Goal: Task Accomplishment & Management: Manage account settings

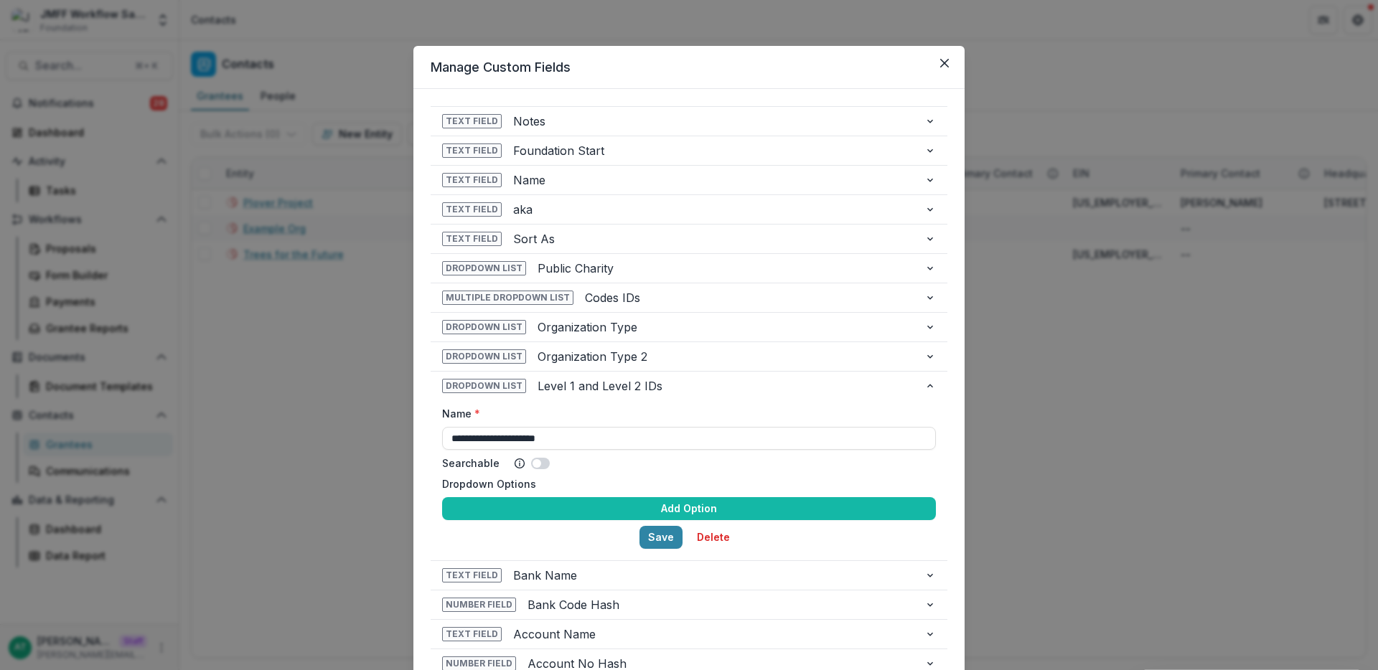
scroll to position [53, 0]
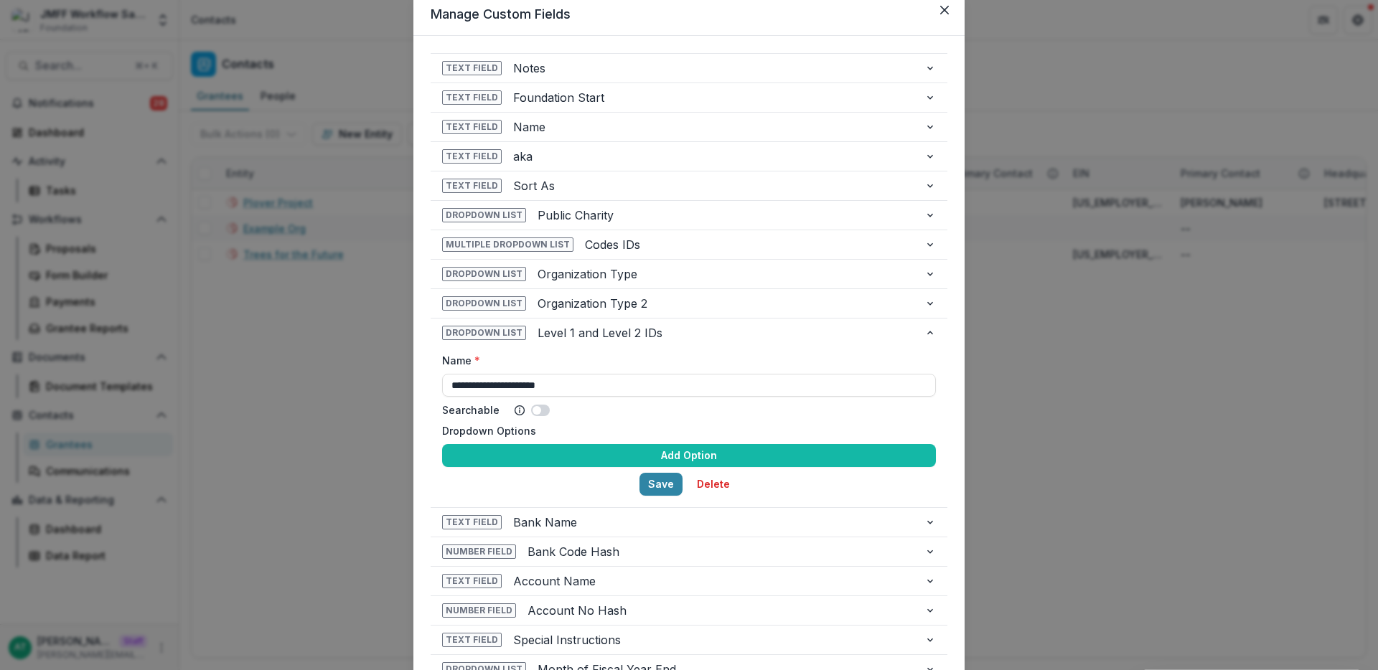
click at [271, 250] on div "**********" at bounding box center [689, 335] width 1378 height 670
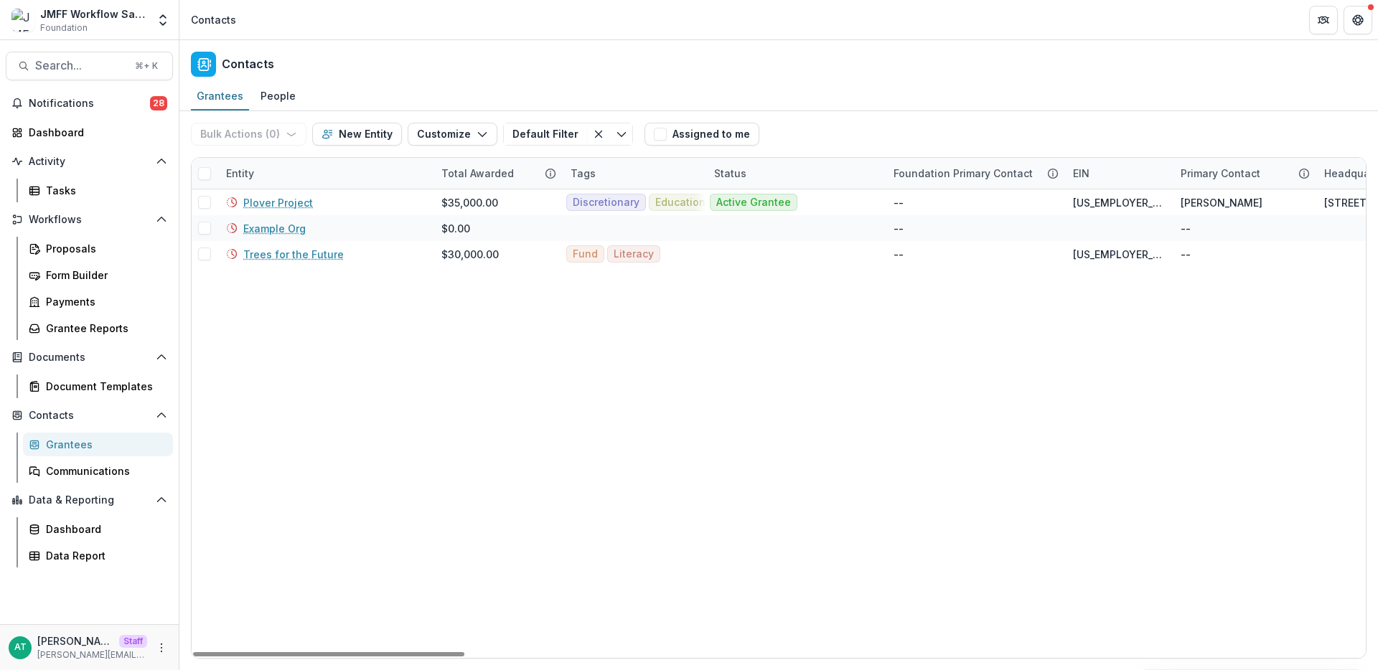
click at [71, 261] on div "Proposals Form Builder Payments Grantee Reports" at bounding box center [98, 288] width 162 height 103
click at [62, 253] on div "Proposals" at bounding box center [104, 248] width 116 height 15
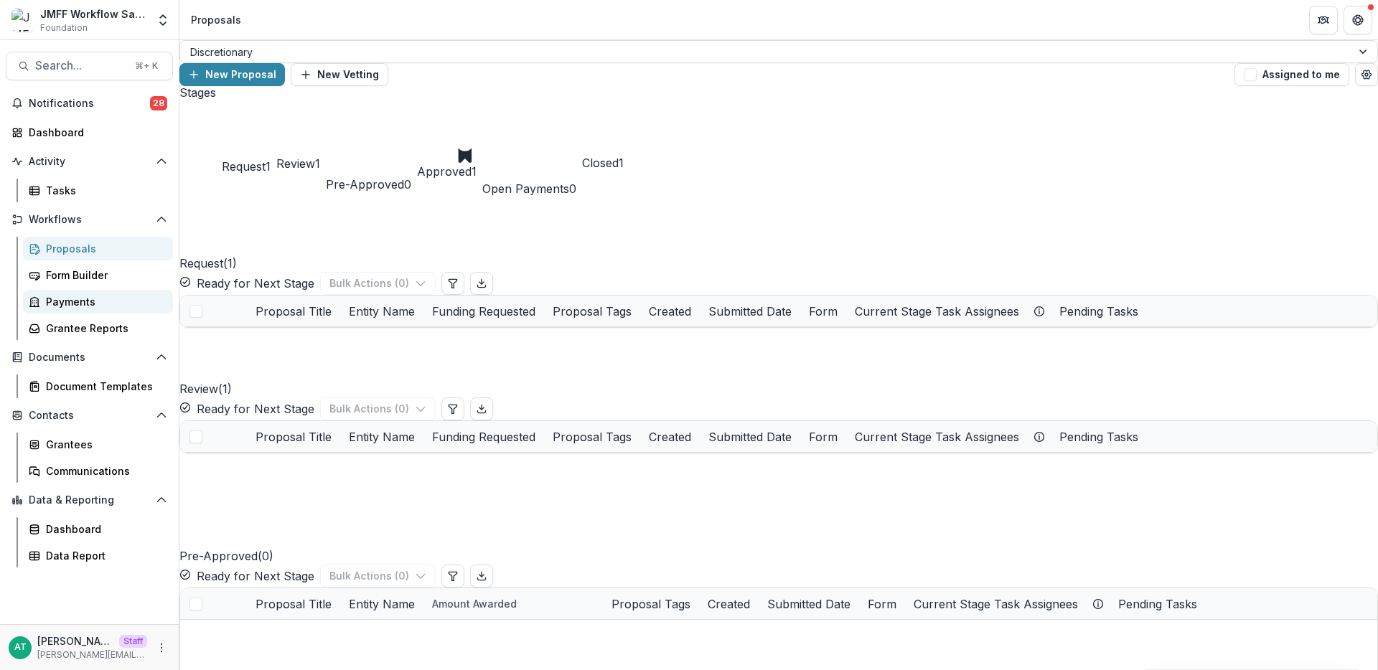
click at [101, 313] on link "Payments" at bounding box center [98, 302] width 150 height 24
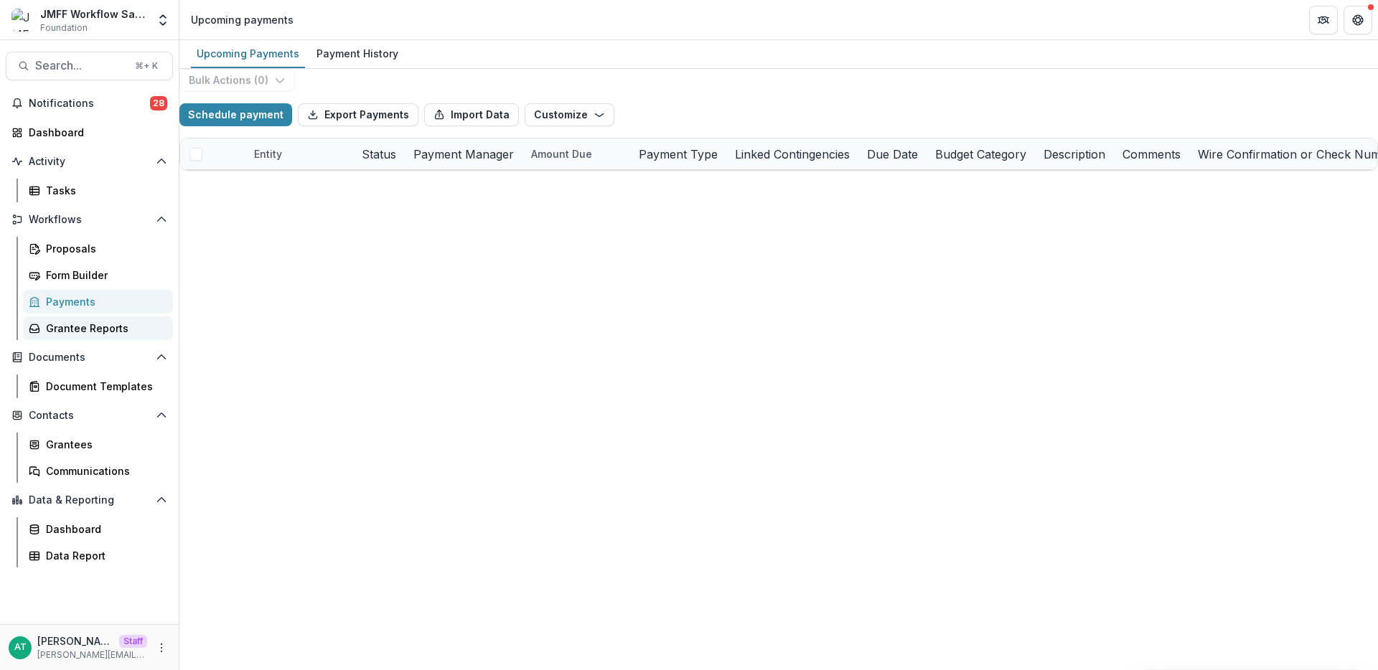
click at [103, 333] on div "Grantee Reports" at bounding box center [104, 328] width 116 height 15
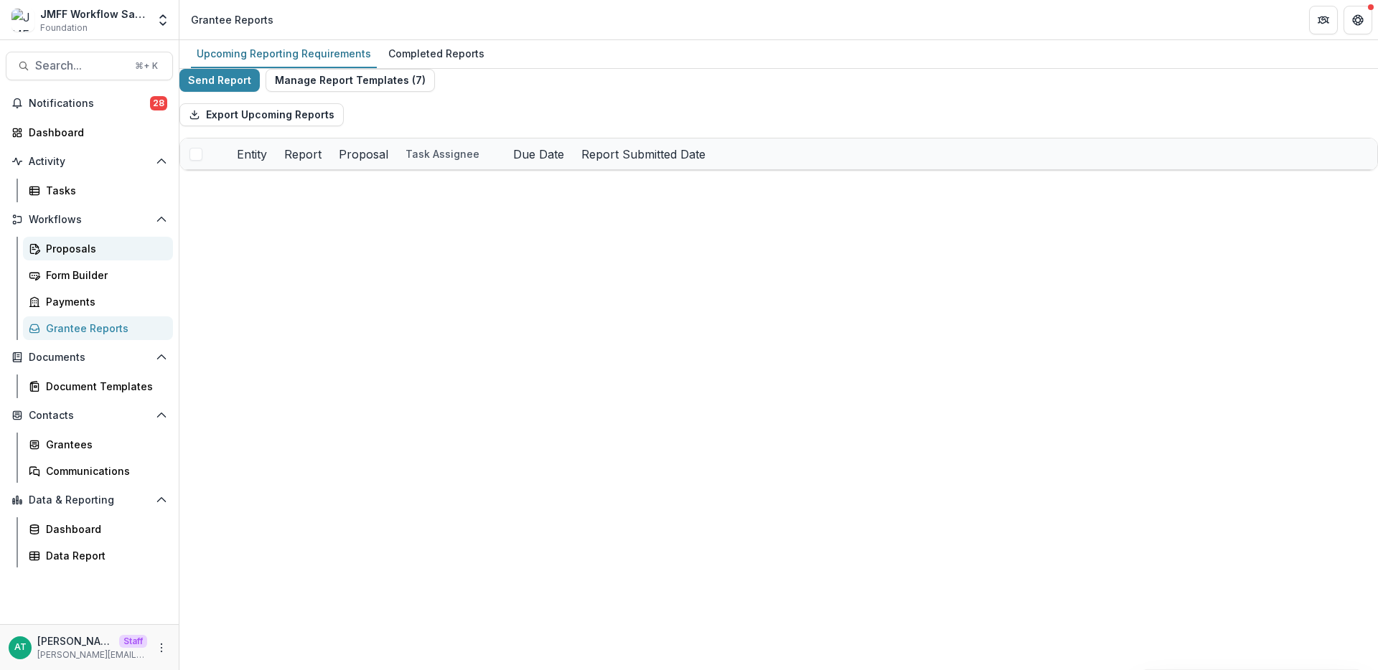
click at [70, 254] on div "Proposals" at bounding box center [104, 248] width 116 height 15
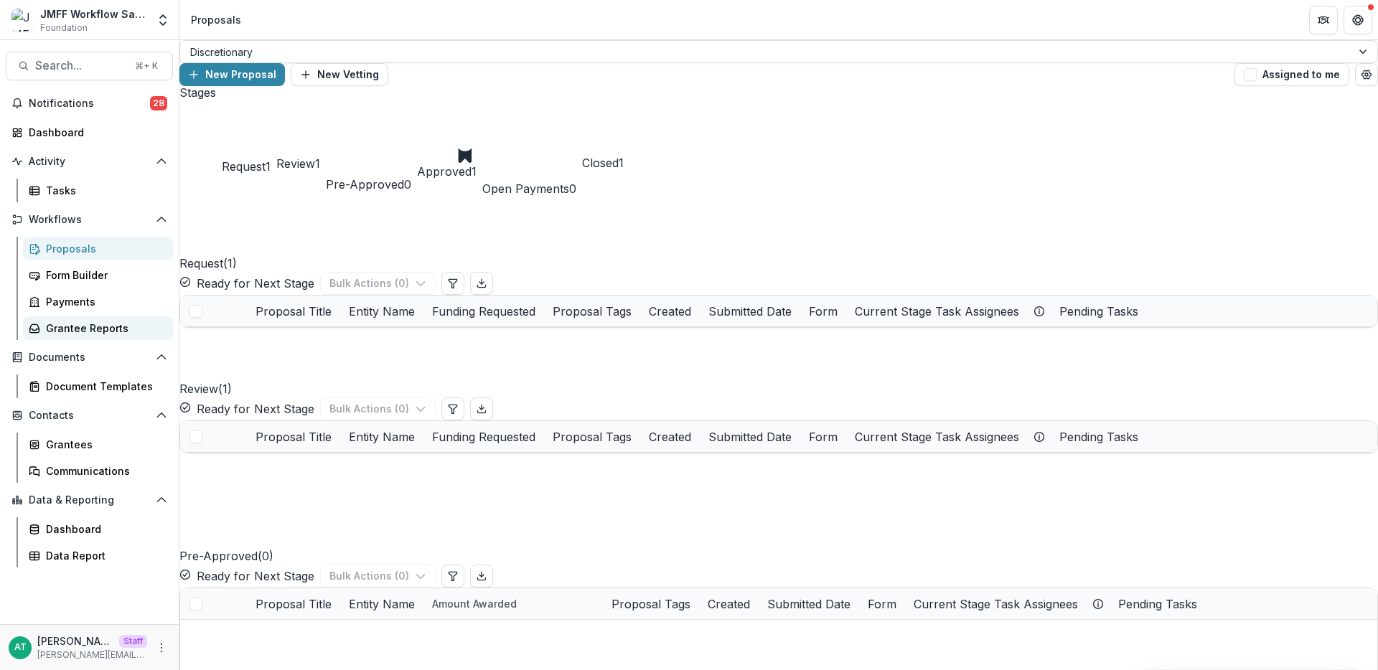
click at [95, 324] on div "Grantee Reports" at bounding box center [104, 328] width 116 height 15
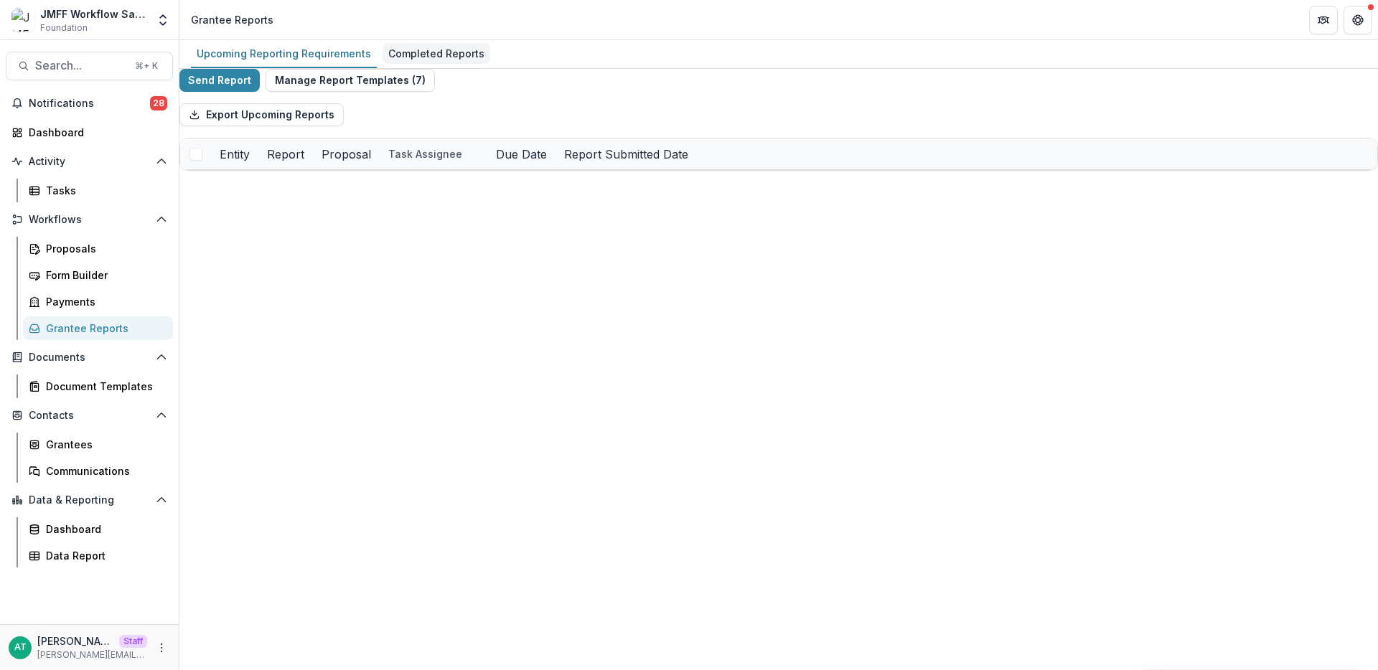
click at [448, 60] on div "Completed Reports" at bounding box center [437, 53] width 108 height 21
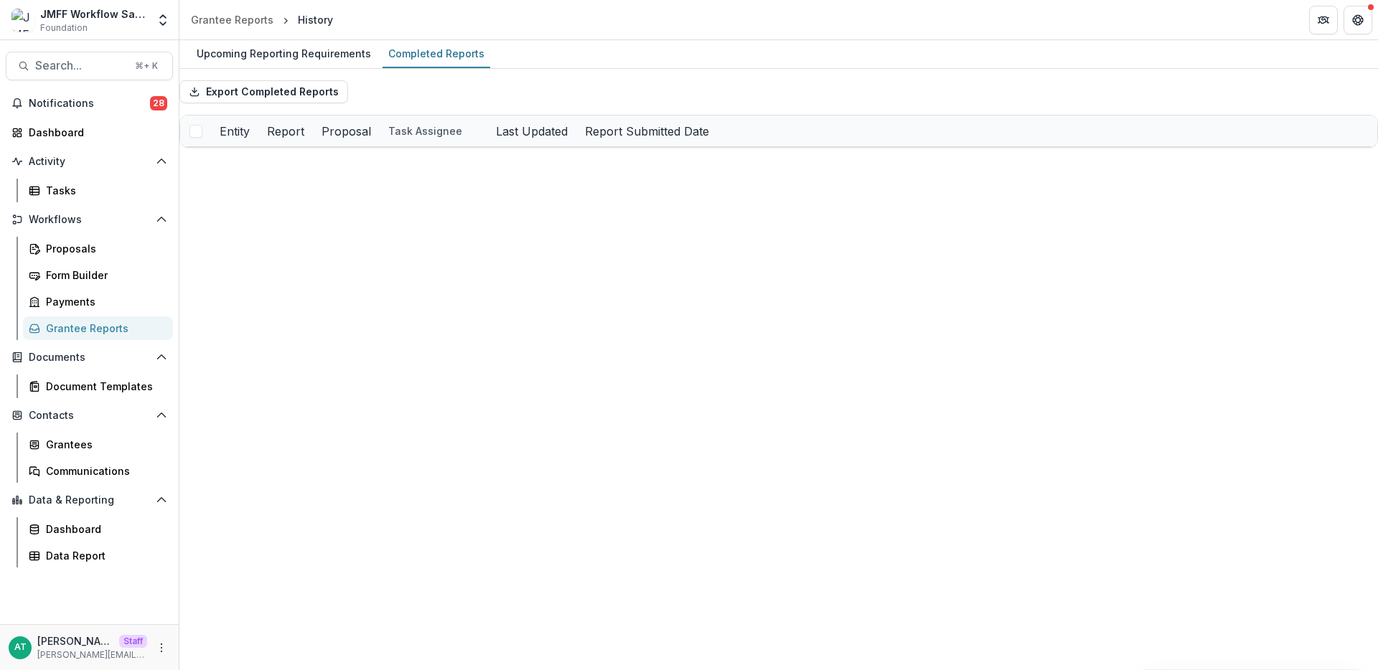
click at [467, 178] on div "Countersigned Grant Agreement" at bounding box center [480, 162] width 162 height 31
click at [467, 170] on link "Countersigned Grant Agreement" at bounding box center [480, 162] width 162 height 15
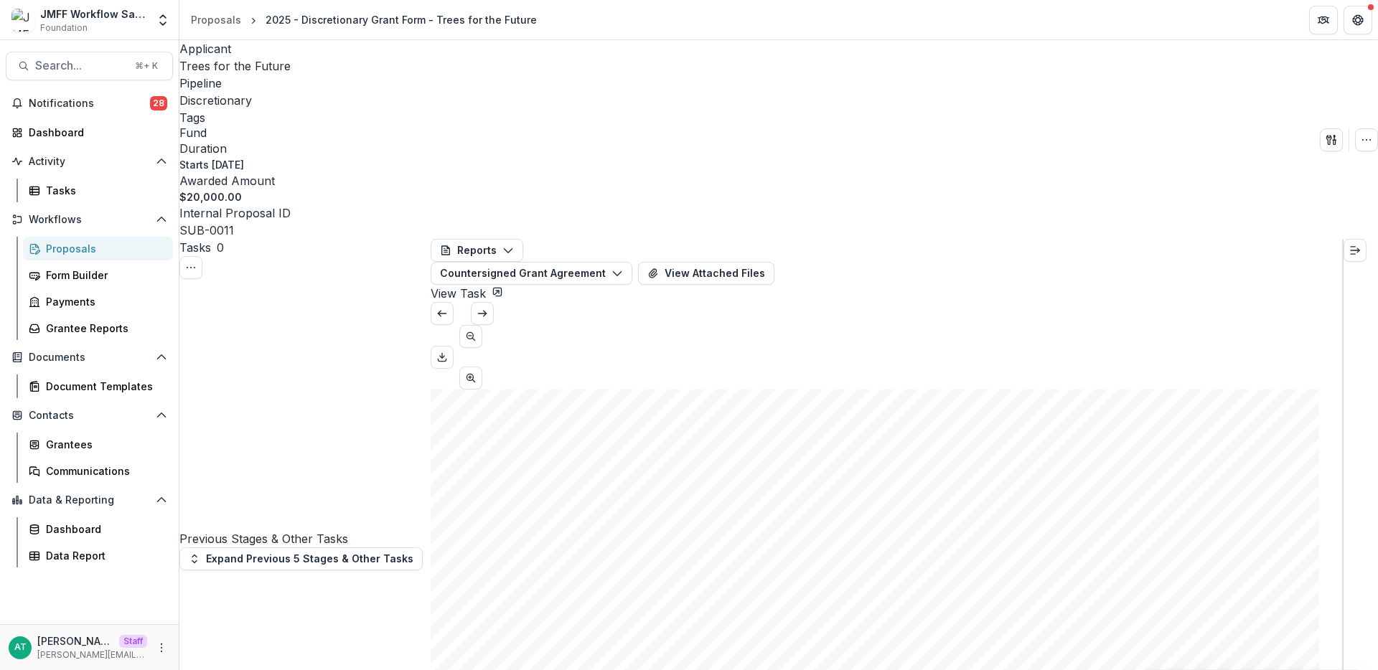
click at [93, 241] on div "Proposals" at bounding box center [104, 248] width 116 height 15
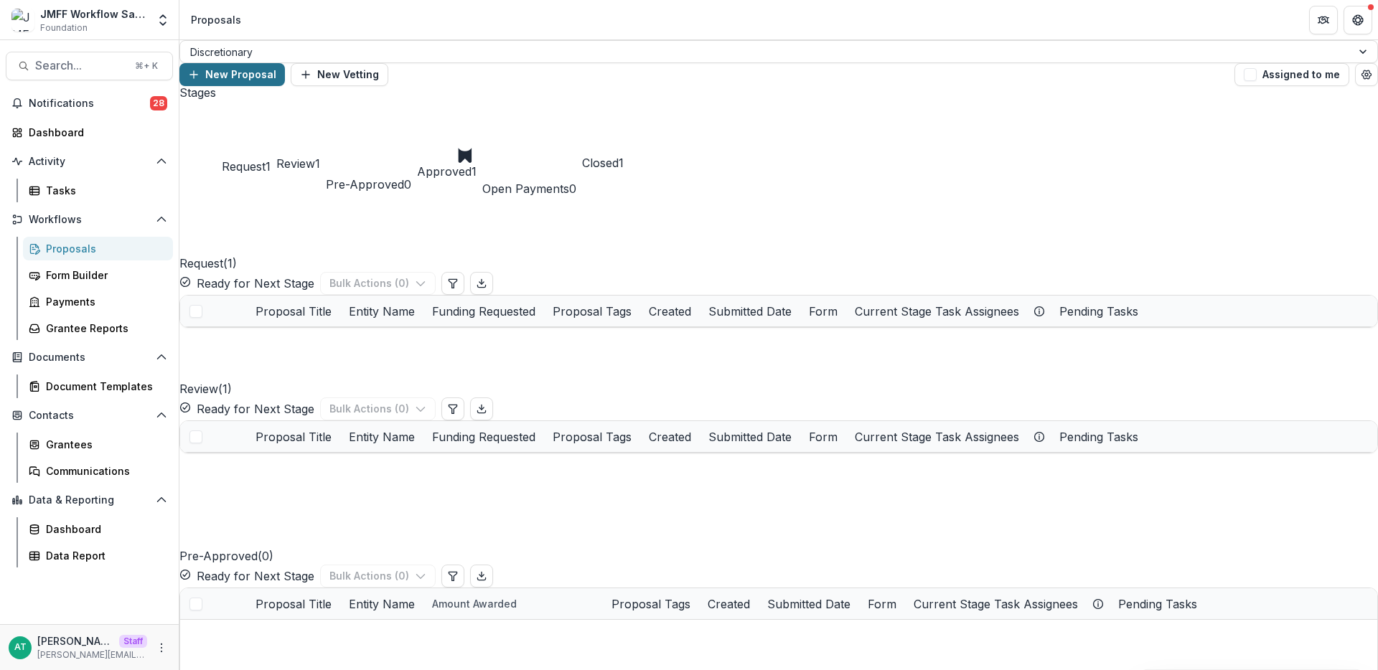
click at [285, 63] on button "New Proposal" at bounding box center [232, 74] width 106 height 23
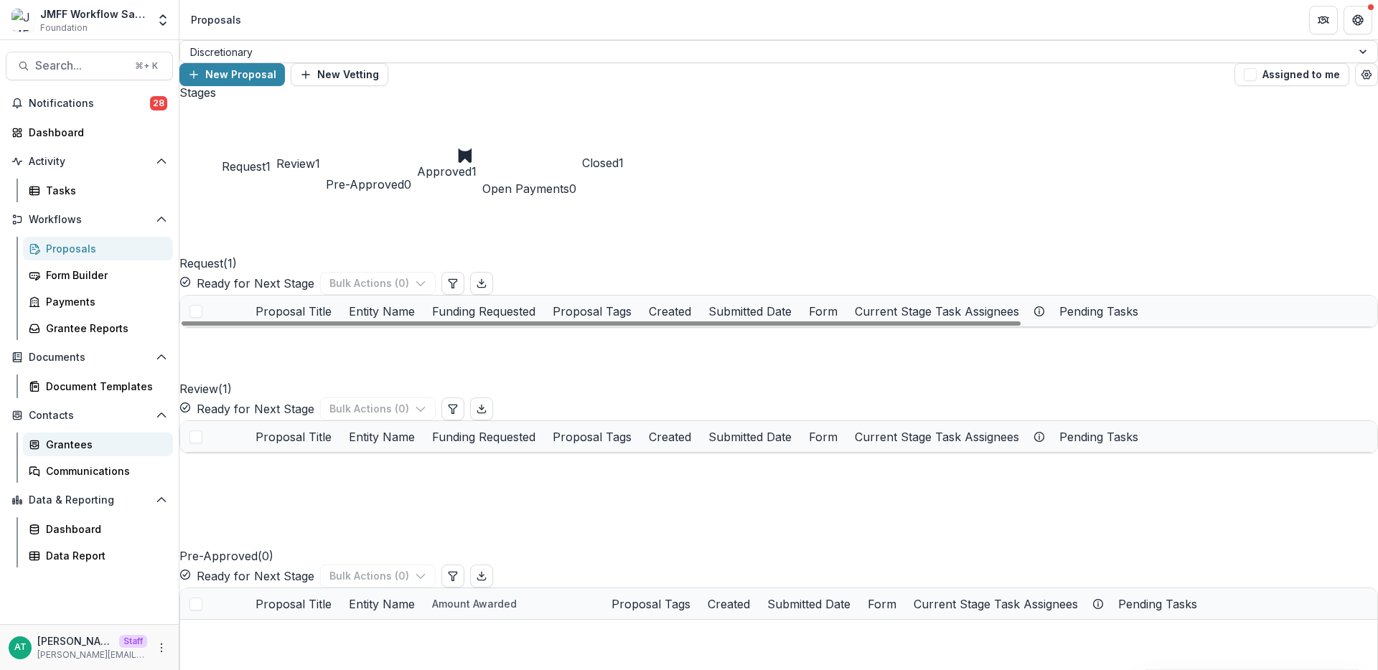
click at [39, 445] on icon at bounding box center [34, 444] width 11 height 11
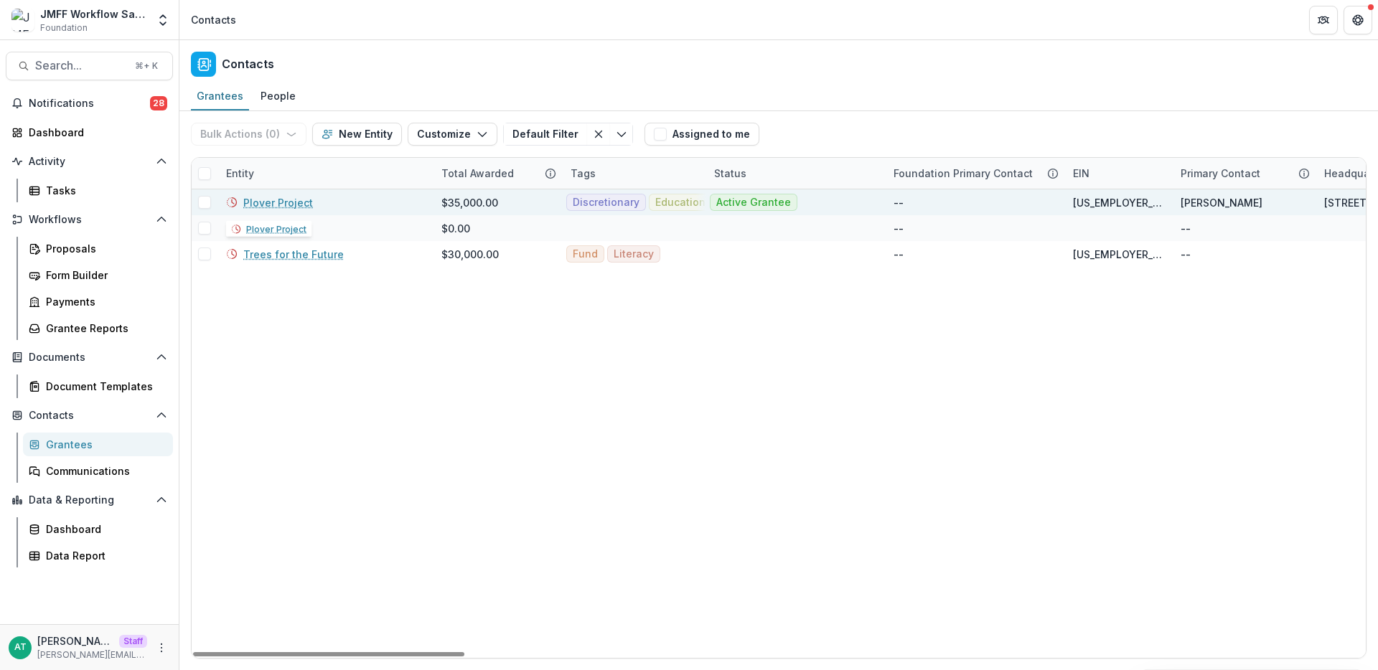
click at [288, 205] on link "Plover Project" at bounding box center [278, 202] width 70 height 15
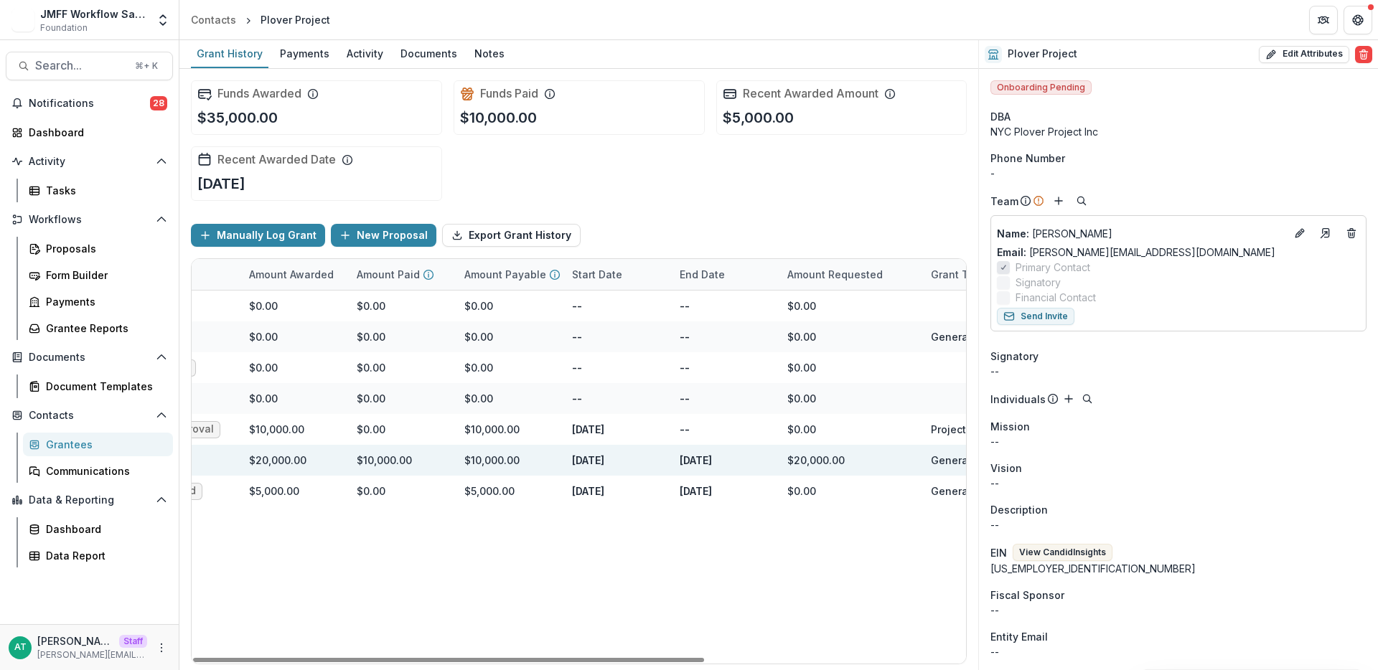
scroll to position [0, 65]
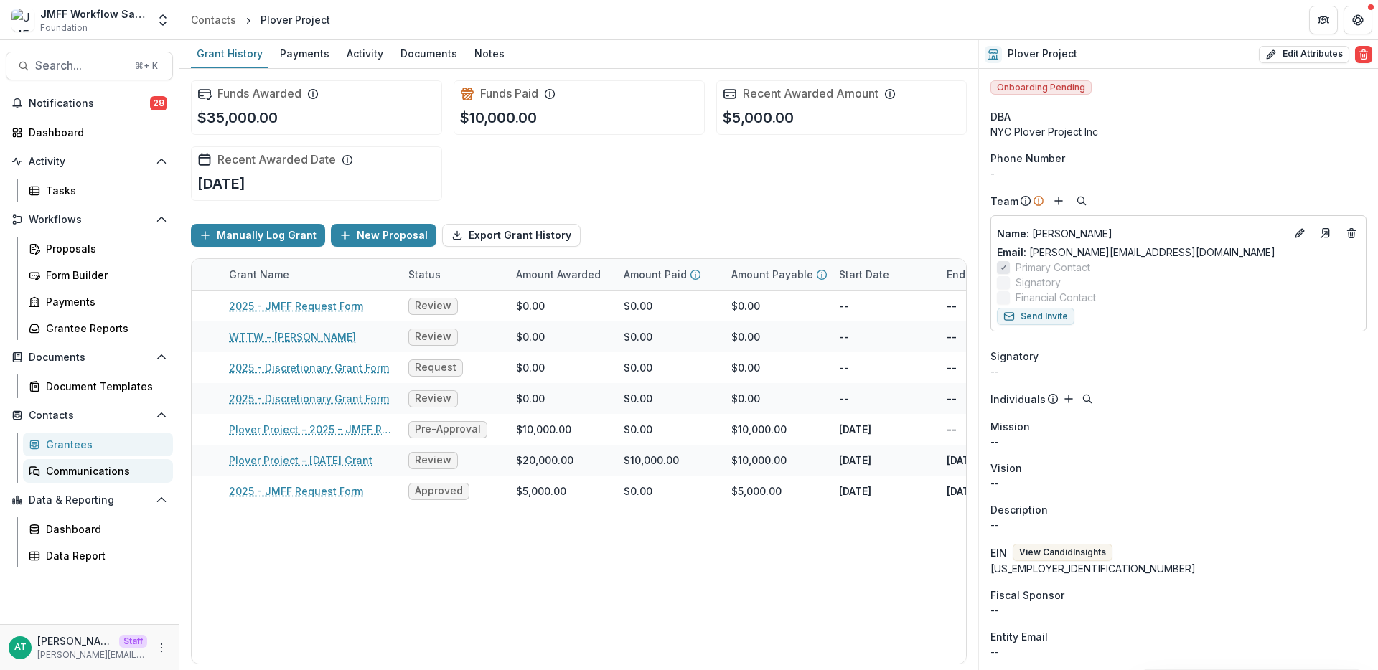
click at [88, 467] on div "Communications" at bounding box center [104, 471] width 116 height 15
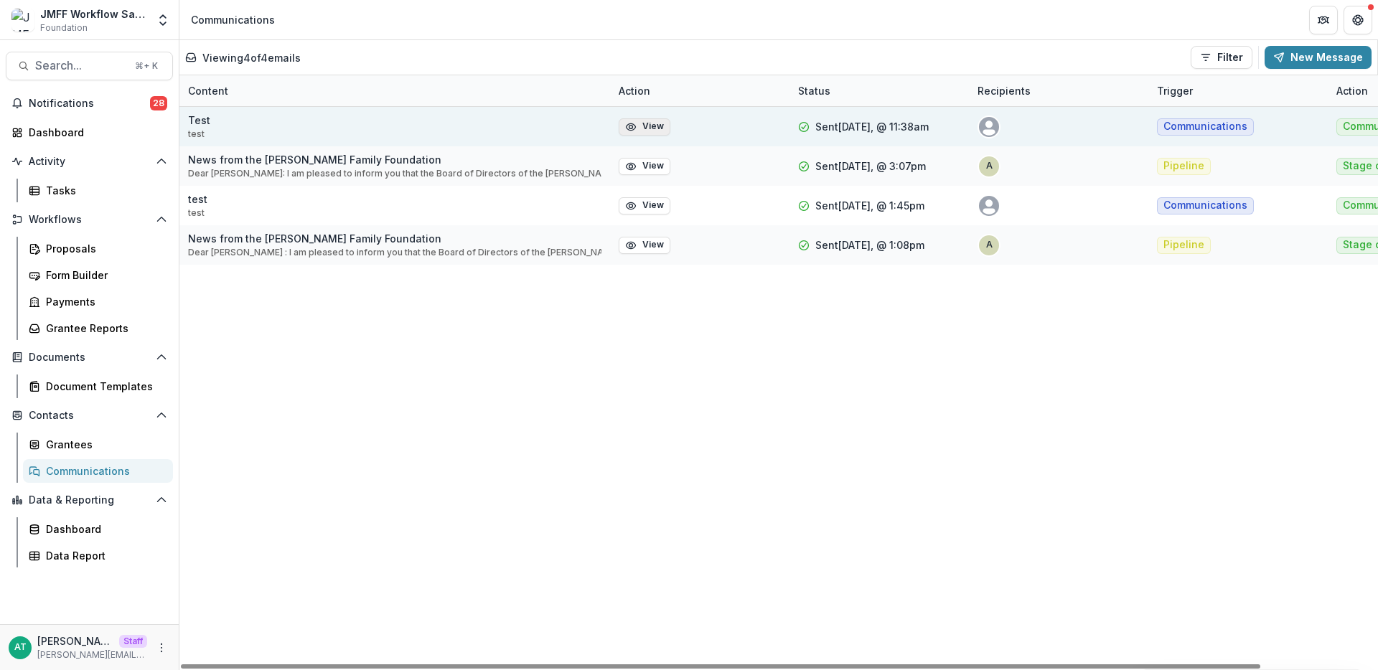
click at [645, 126] on button "View" at bounding box center [645, 126] width 52 height 17
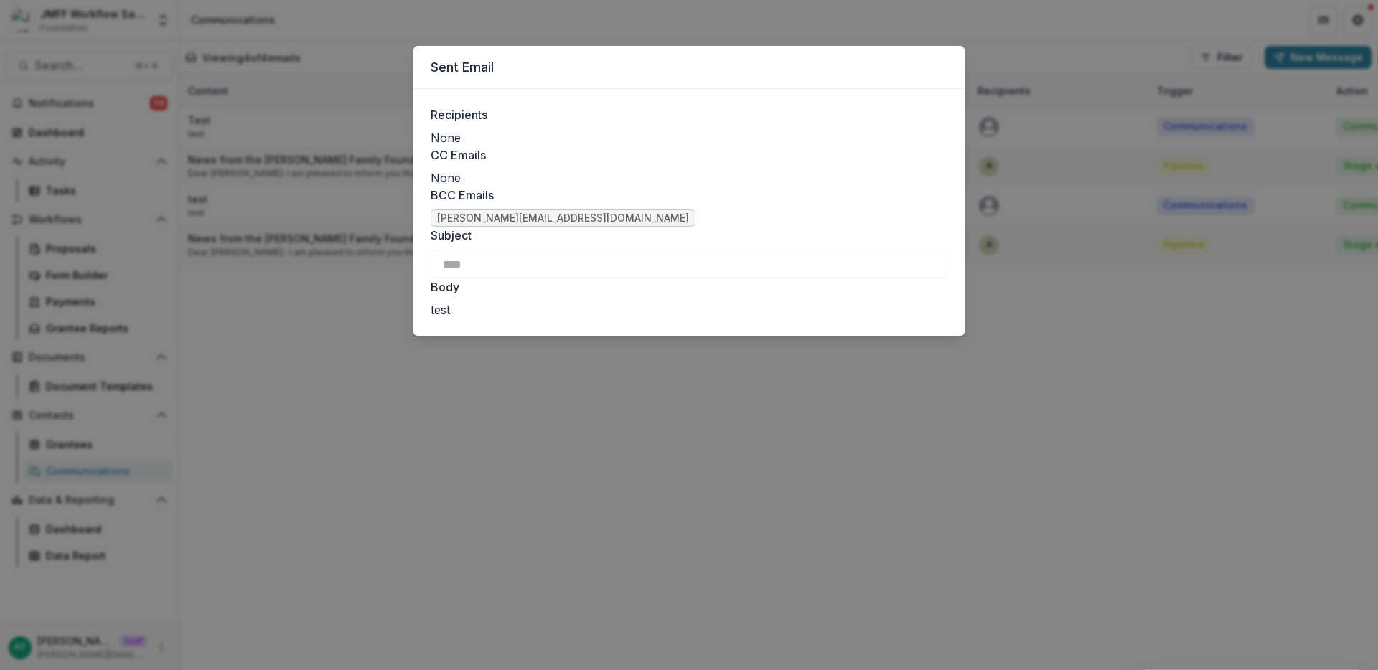
click at [1301, 68] on div "Sent Email Recipients None CC Emails None BCC Emails [PERSON_NAME][EMAIL_ADDRES…" at bounding box center [689, 335] width 1378 height 670
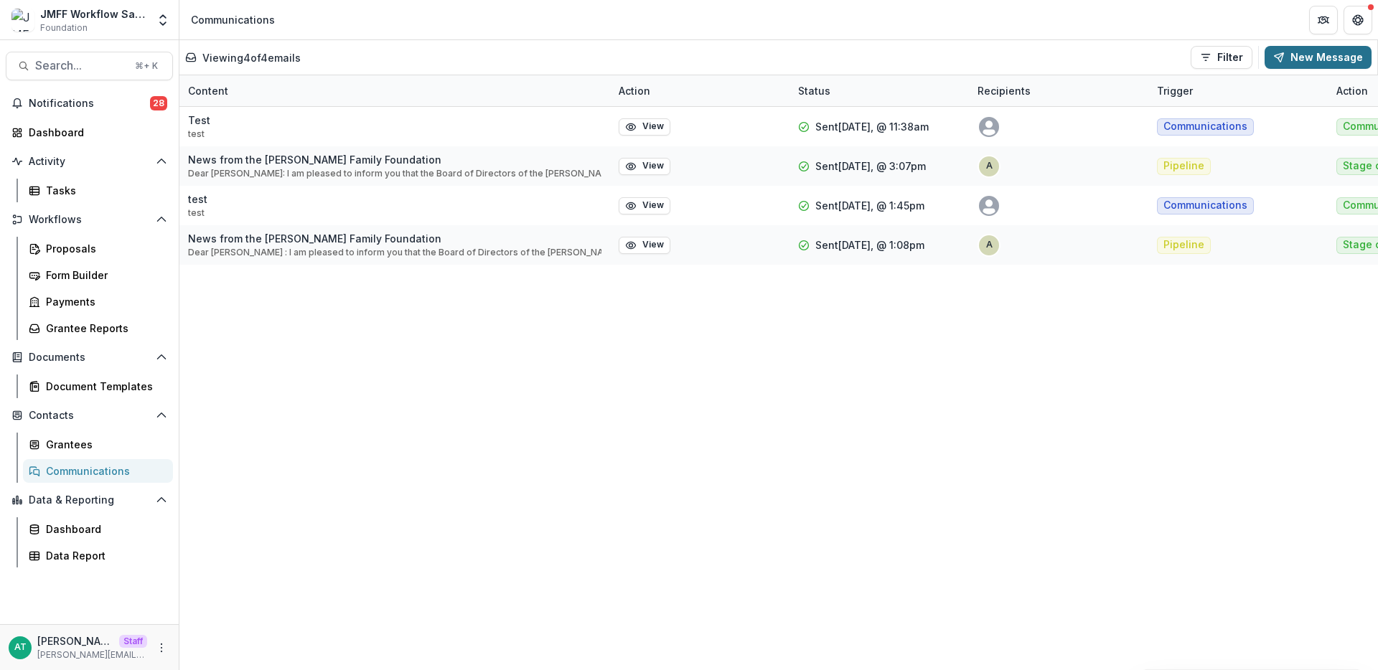
click at [1304, 65] on button "New Message" at bounding box center [1318, 57] width 107 height 23
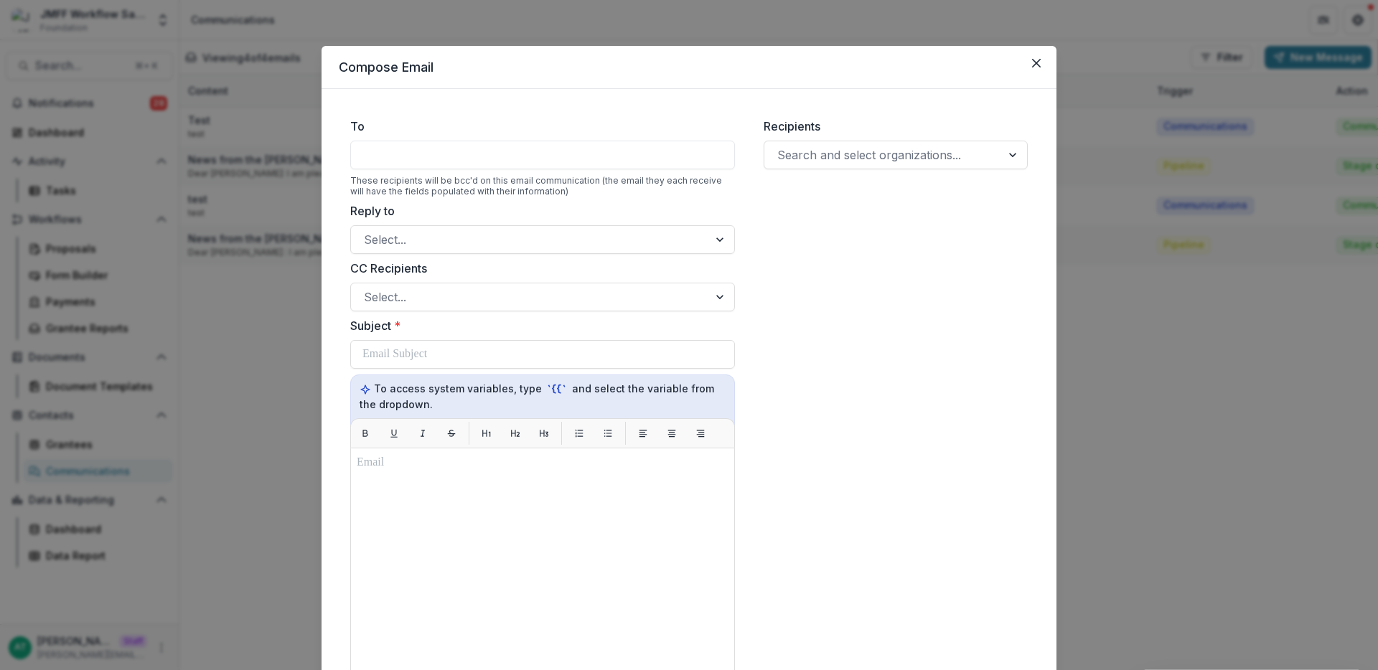
scroll to position [332, 0]
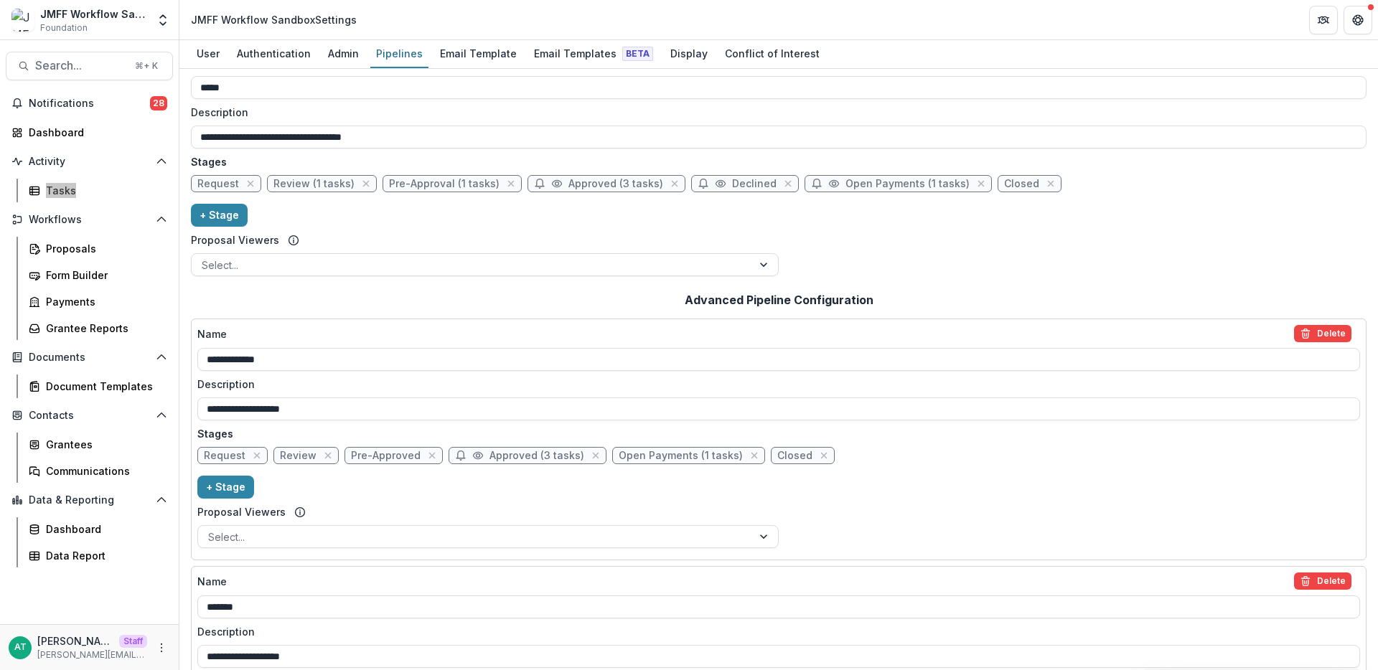
scroll to position [25, 0]
click at [589, 50] on div "Email Templates Beta" at bounding box center [593, 53] width 131 height 21
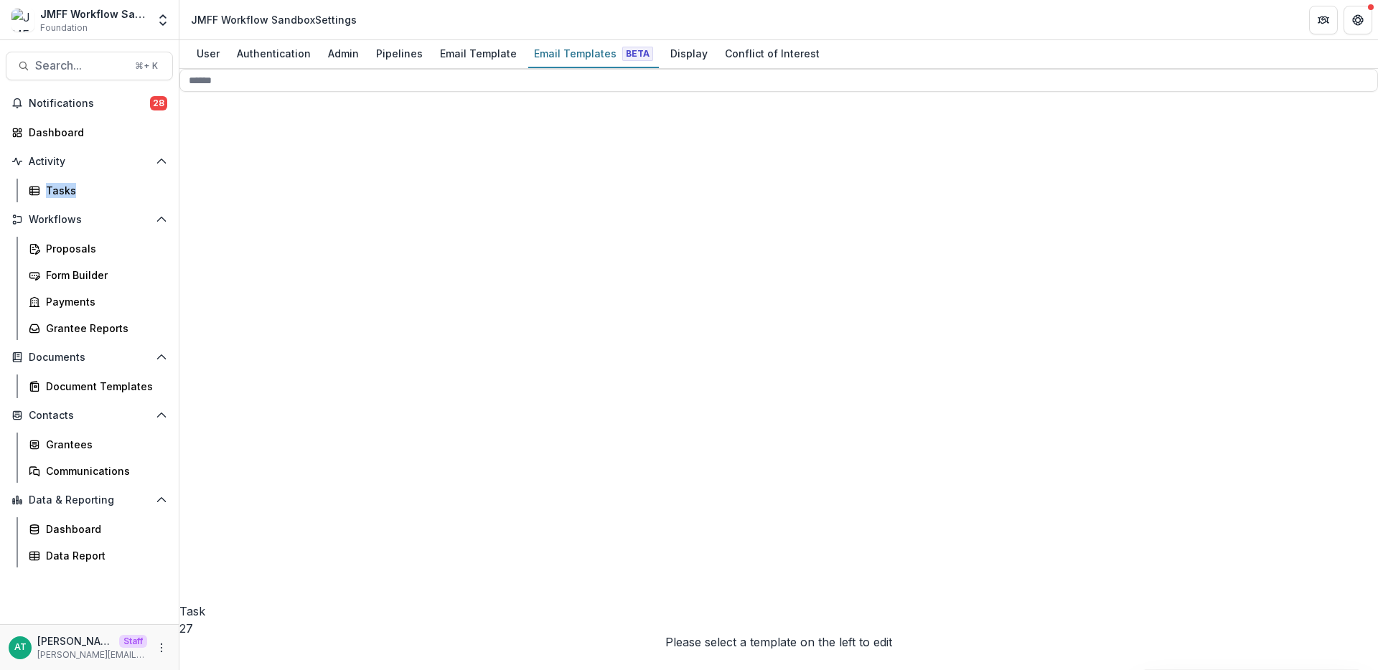
click at [309, 192] on div "Pipeline 3" at bounding box center [304, 428] width 250 height 534
click at [278, 250] on span "Discretionary 6" at bounding box center [309, 474] width 239 height 513
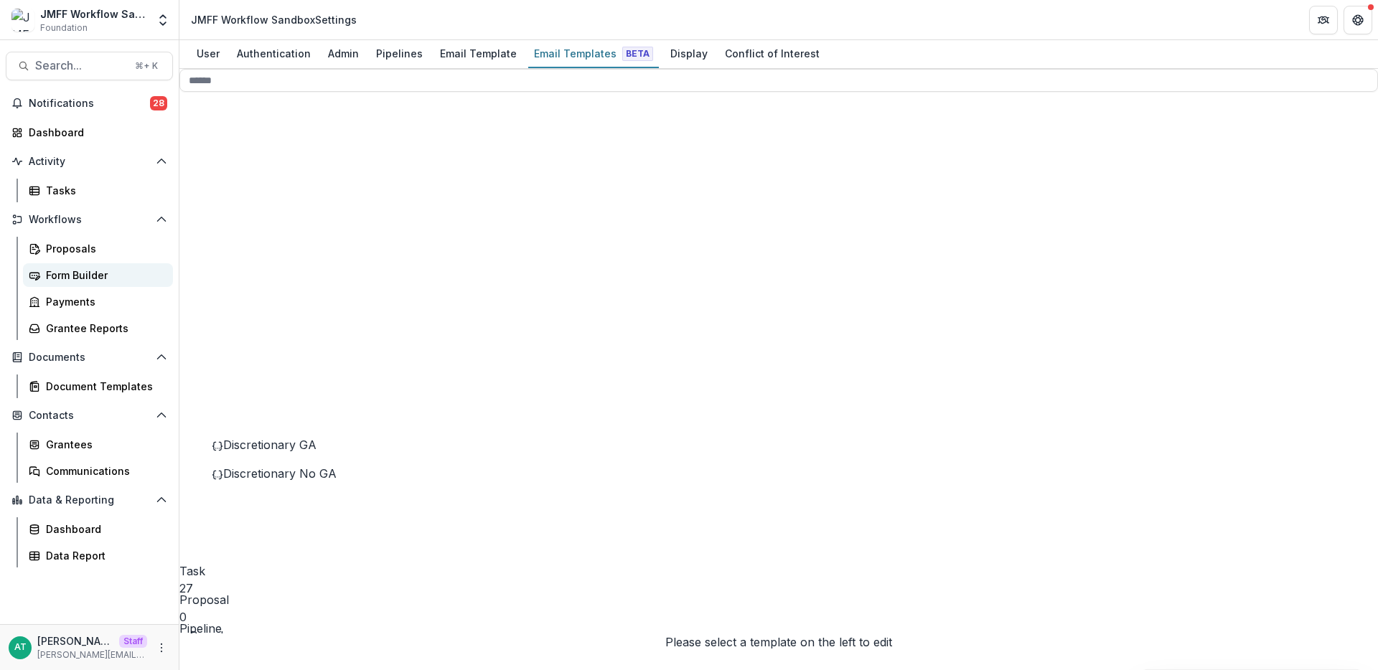
click at [86, 277] on div "Form Builder" at bounding box center [104, 275] width 116 height 15
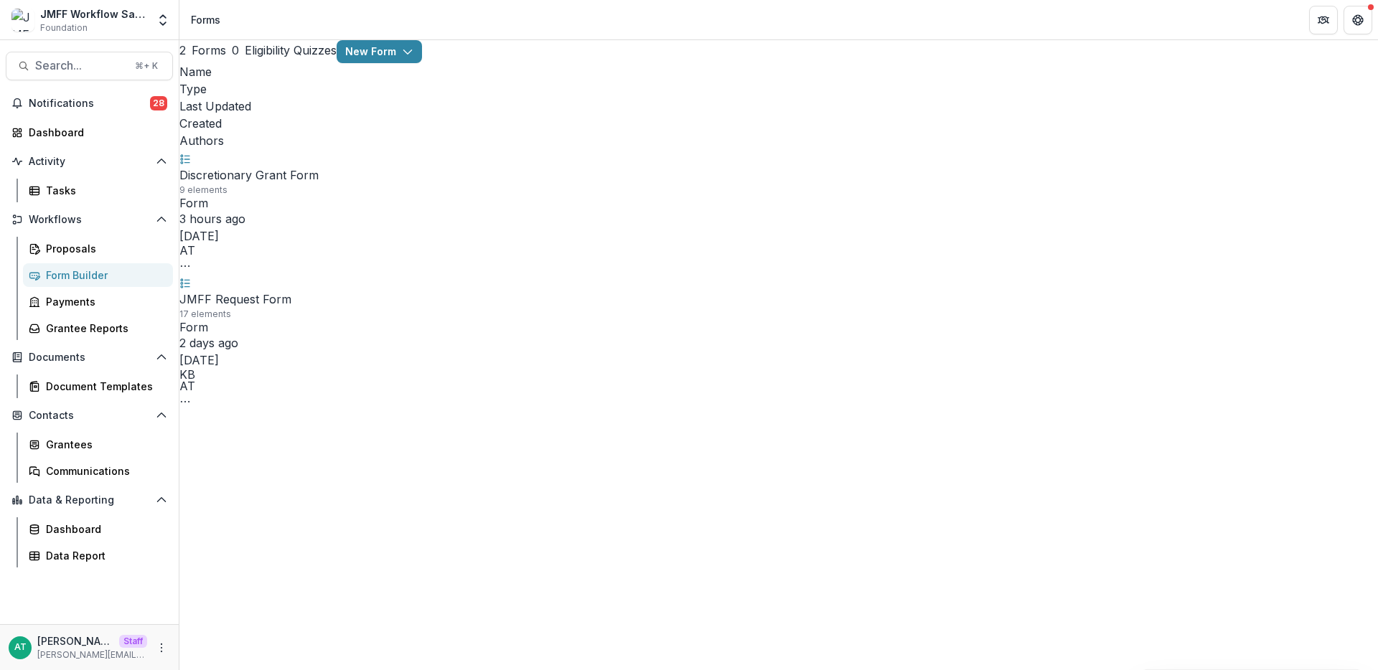
click at [159, 658] on div "AT Anna Test Staff anna@trytemelio.com" at bounding box center [90, 648] width 162 height 28
click at [159, 650] on icon "More" at bounding box center [161, 647] width 11 height 11
click at [227, 618] on link "User Settings" at bounding box center [256, 618] width 154 height 24
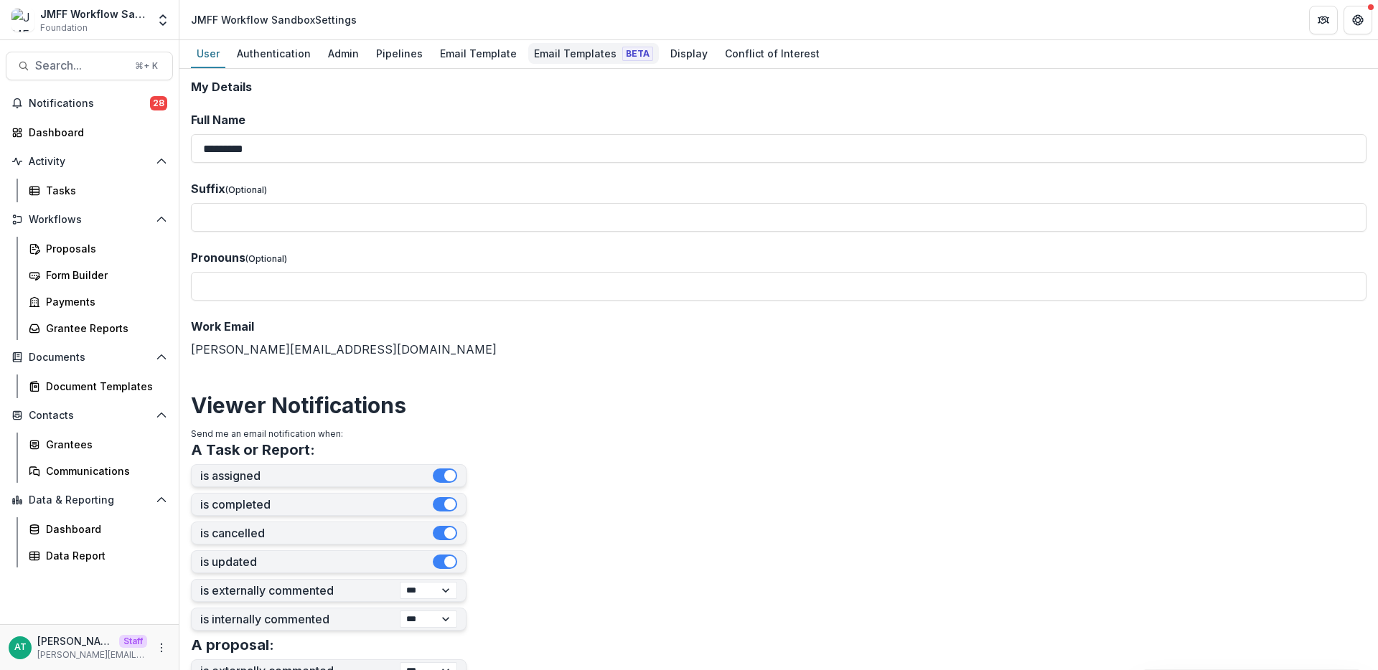
click at [555, 65] on link "Email Templates Beta" at bounding box center [593, 54] width 131 height 28
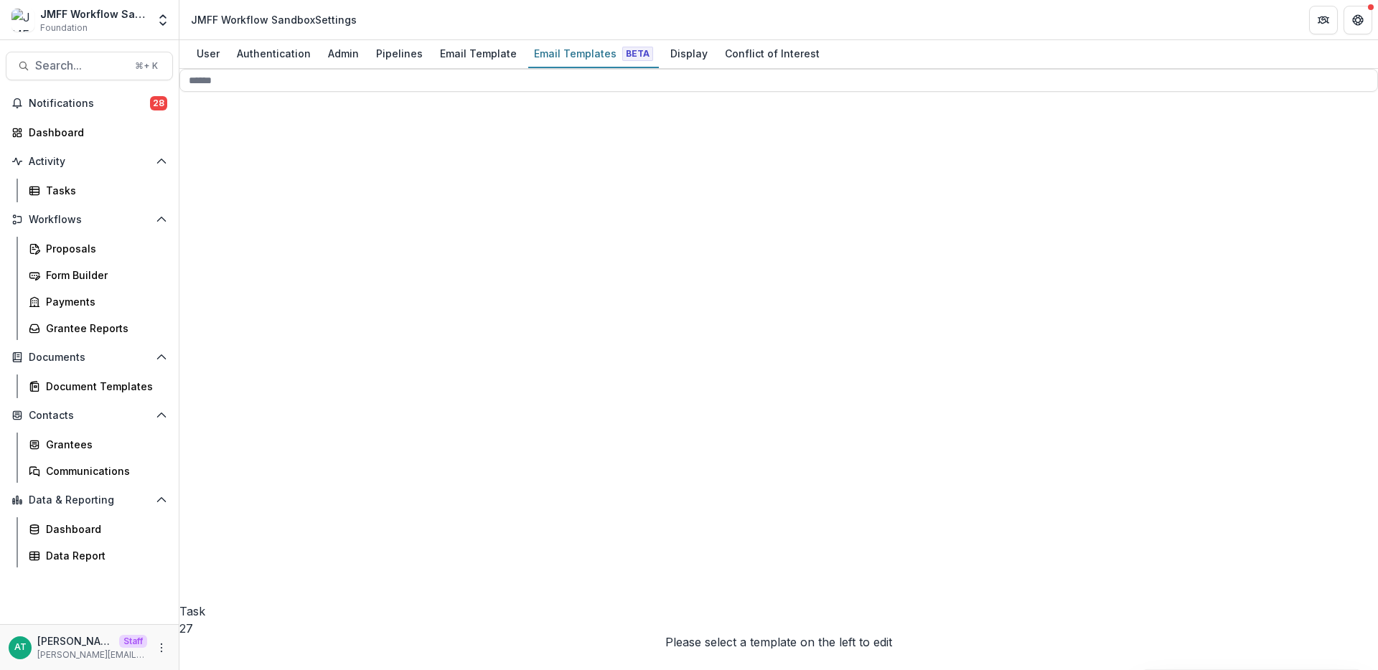
click at [278, 263] on div "Discretionary 6" at bounding box center [309, 474] width 239 height 513
click at [285, 333] on div "Pre-Approved 1" at bounding box center [304, 318] width 250 height 29
click at [285, 350] on div "Pre-Approved 1" at bounding box center [315, 558] width 228 height 508
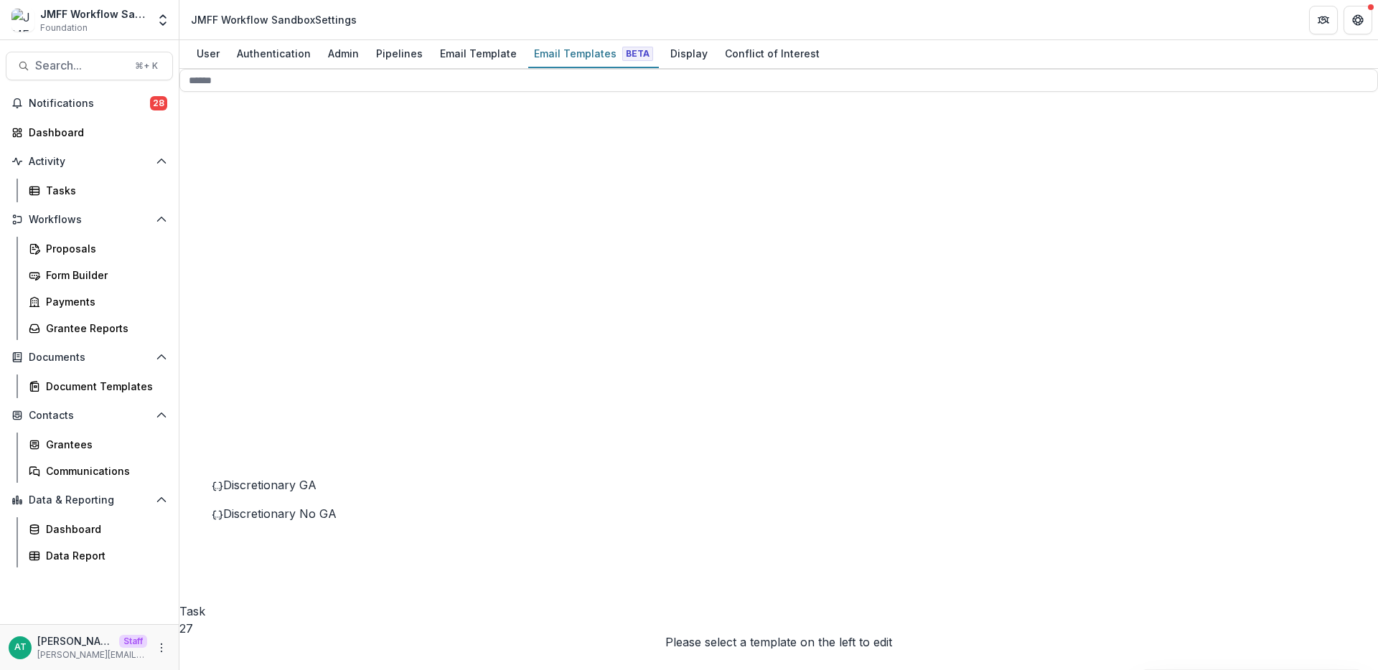
click at [317, 492] on span "Discretionary GA" at bounding box center [269, 485] width 93 height 14
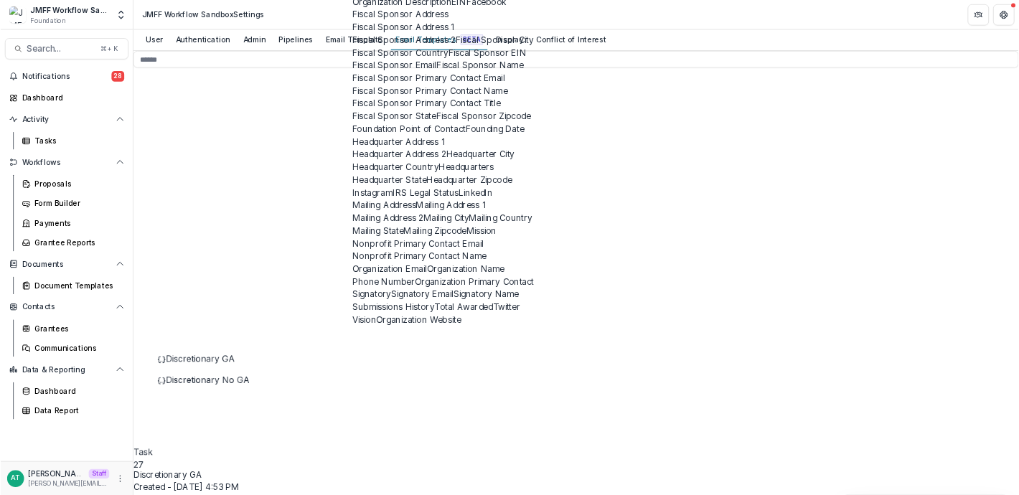
scroll to position [3270, 0]
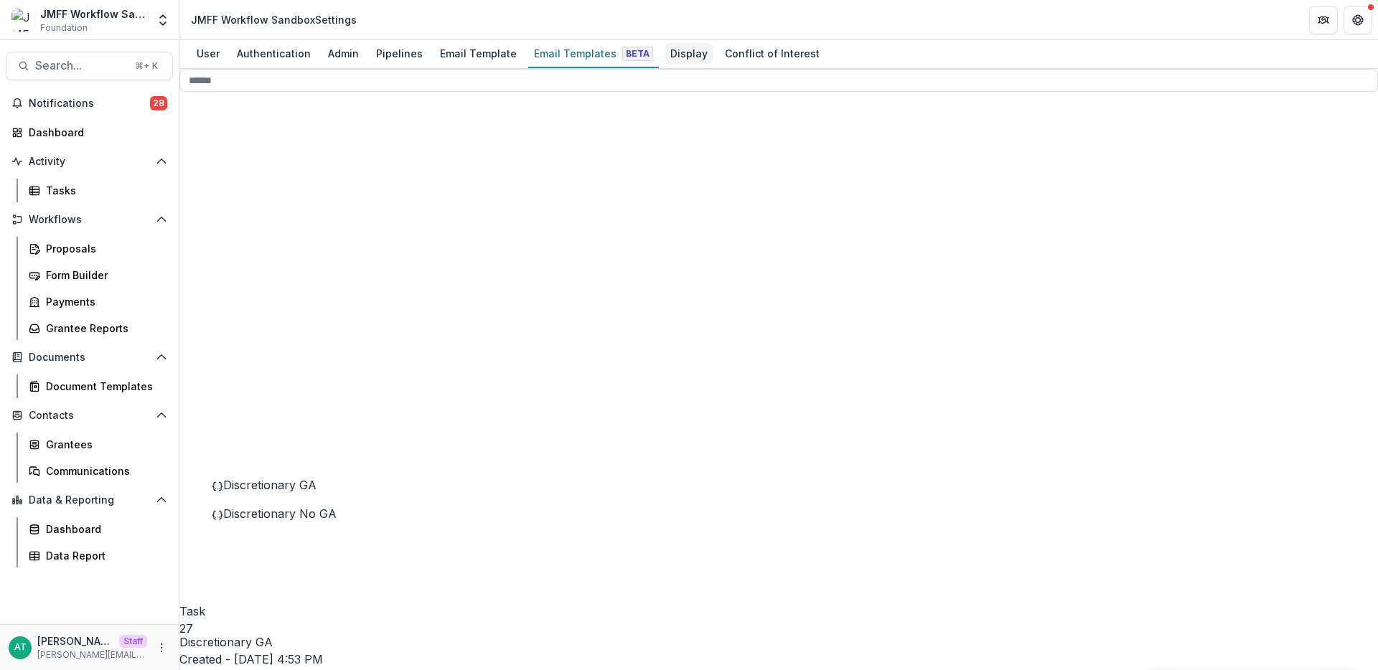
click at [678, 51] on div "Display" at bounding box center [689, 53] width 49 height 21
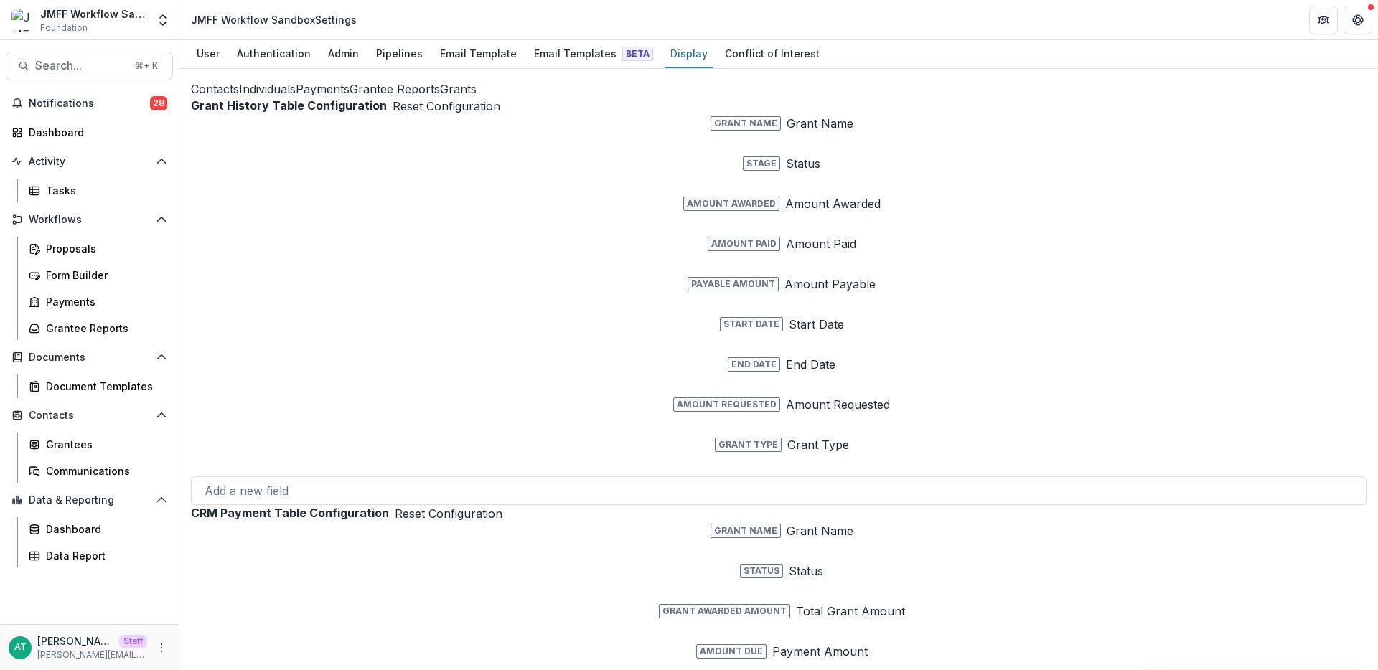
click at [440, 98] on button "Grants" at bounding box center [458, 88] width 37 height 17
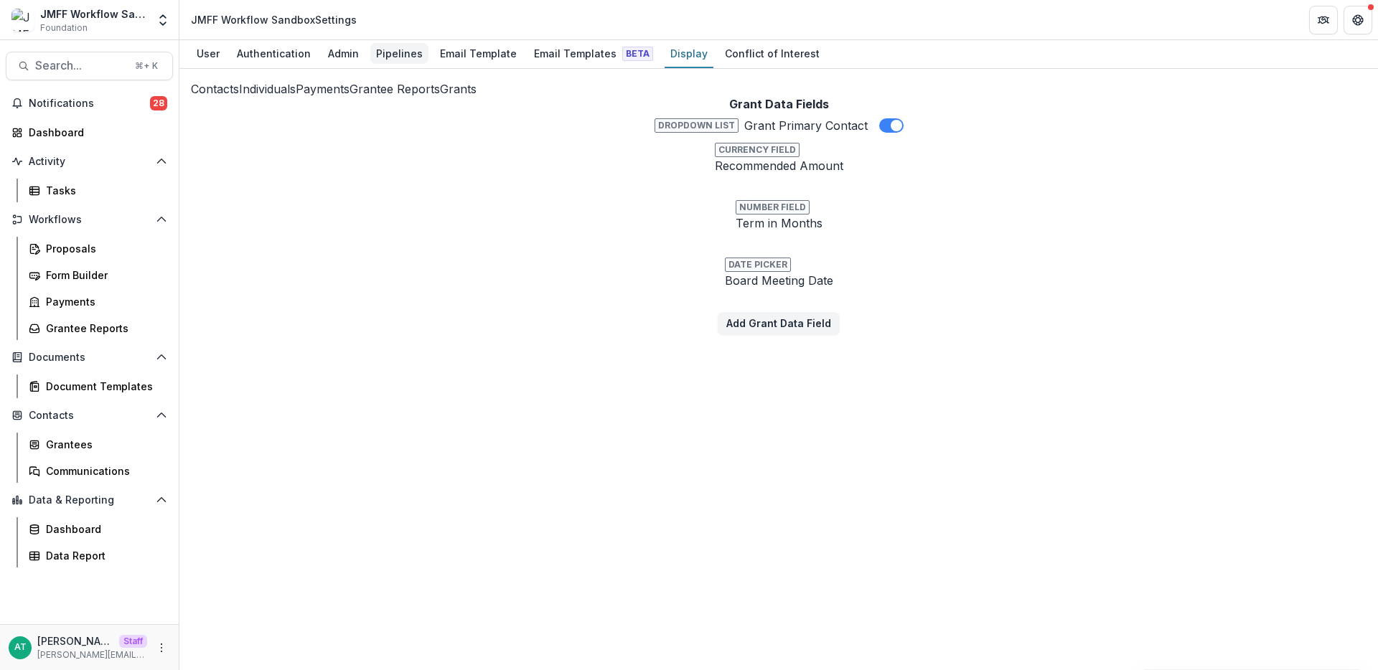
click at [398, 59] on div "Pipelines" at bounding box center [399, 53] width 58 height 21
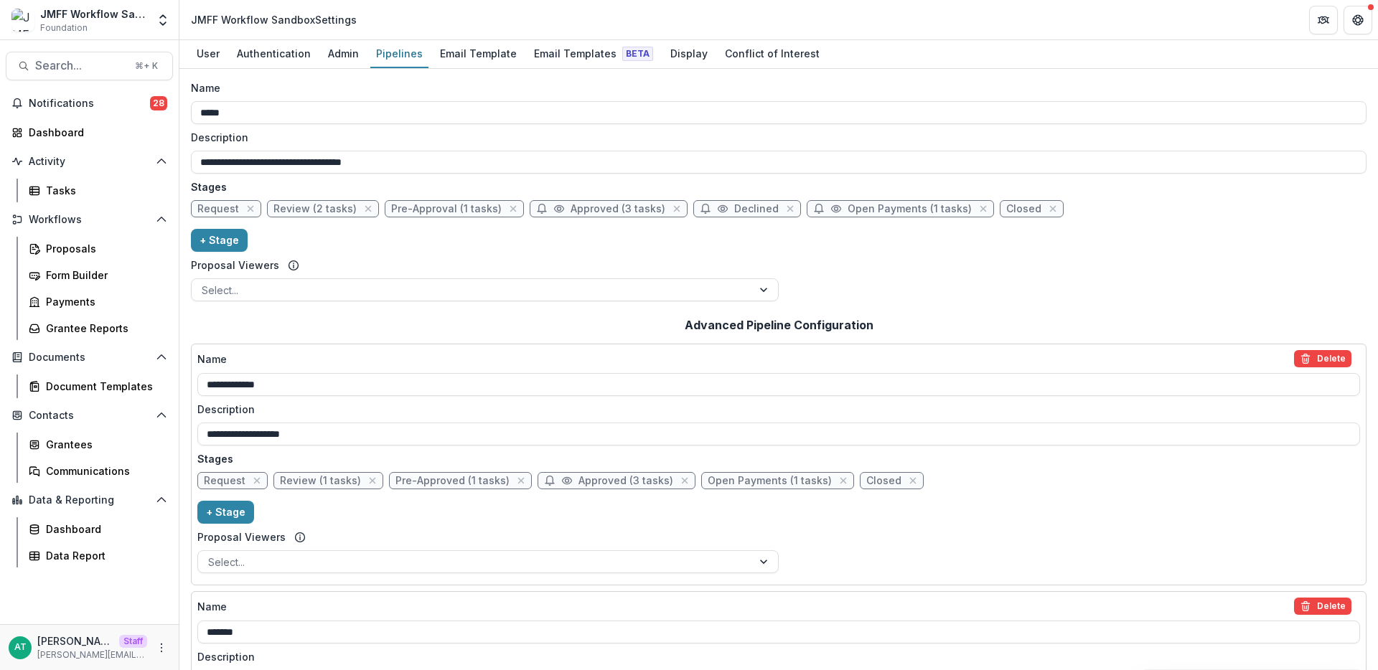
click at [596, 213] on span "Approved (3 tasks)" at bounding box center [618, 209] width 95 height 12
select select "*********"
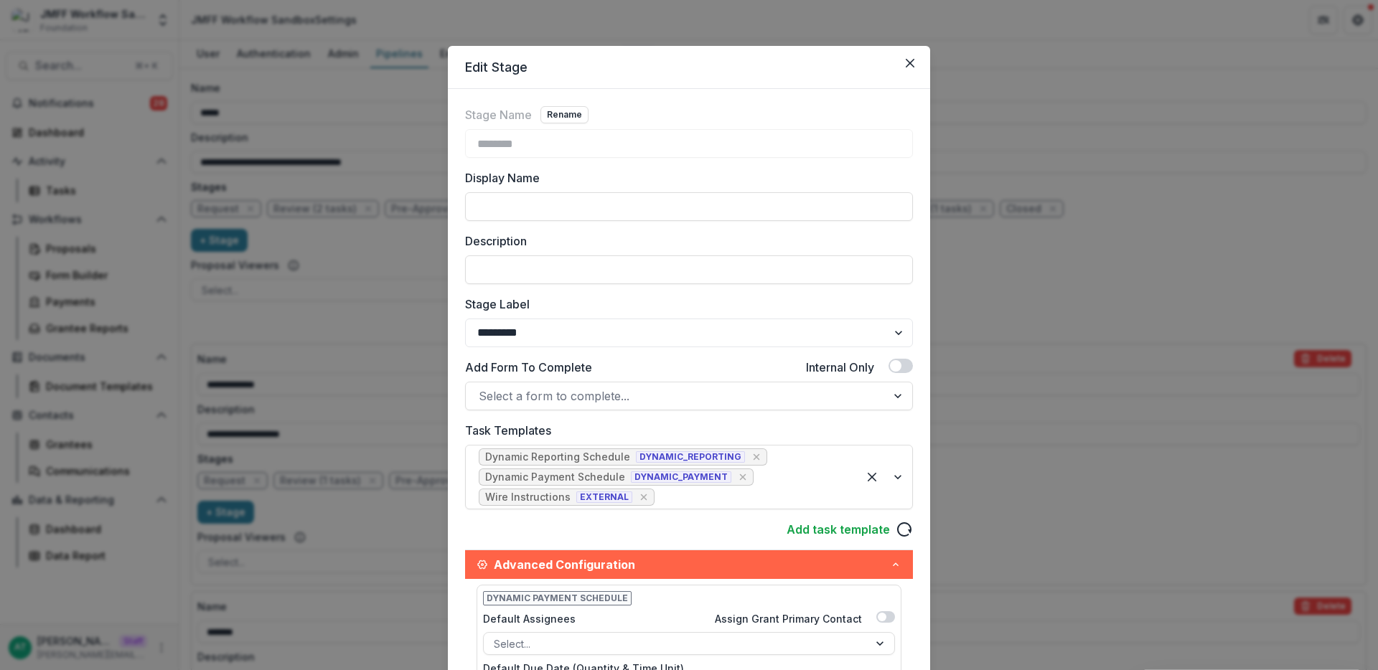
click at [978, 198] on div "Edit Stage Stage Name Rename ******** Display Name Description Stage Label ****…" at bounding box center [689, 335] width 1378 height 670
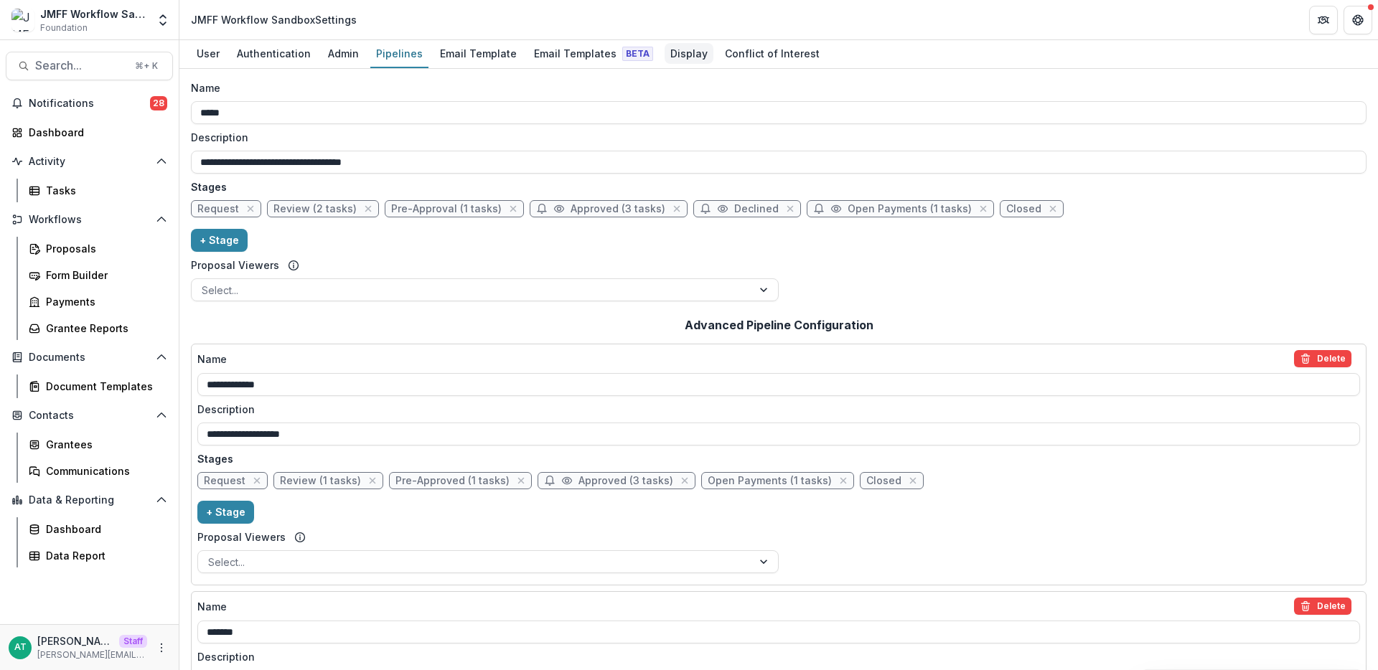
click at [665, 55] on div "Display" at bounding box center [689, 53] width 49 height 21
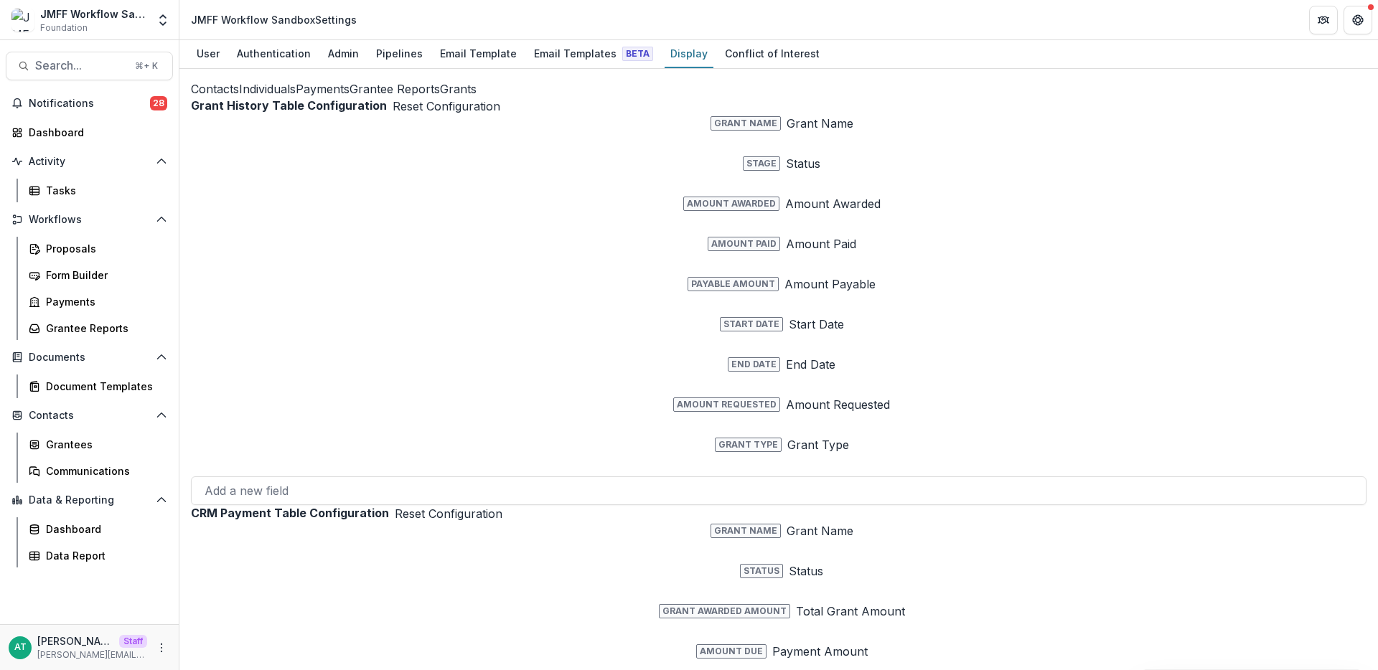
click at [440, 98] on button "Grants" at bounding box center [458, 88] width 37 height 17
